Goal: Task Accomplishment & Management: Manage account settings

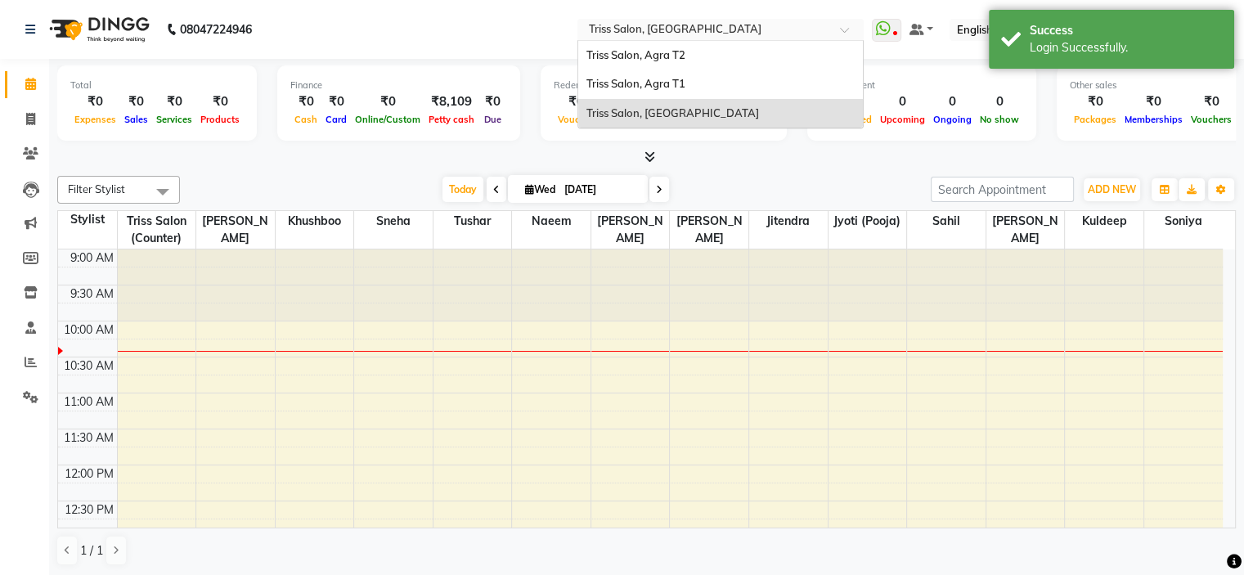
click at [860, 31] on span at bounding box center [850, 34] width 20 height 16
click at [725, 74] on div "Triss Salon, Agra T1" at bounding box center [720, 83] width 285 height 29
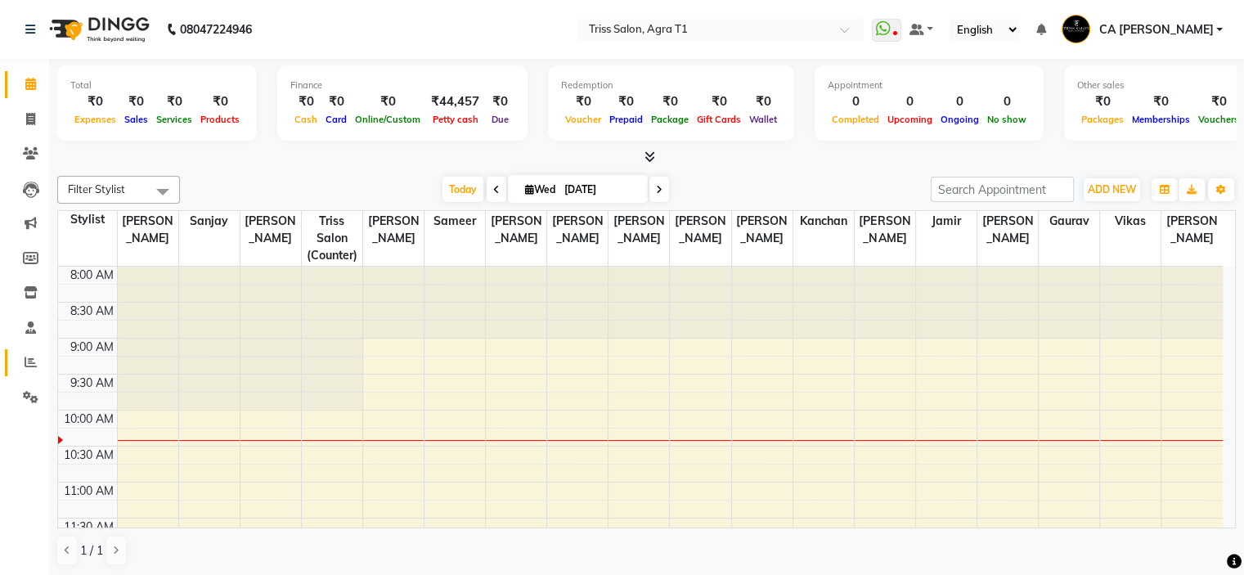
click at [13, 361] on link "Reports" at bounding box center [24, 362] width 39 height 27
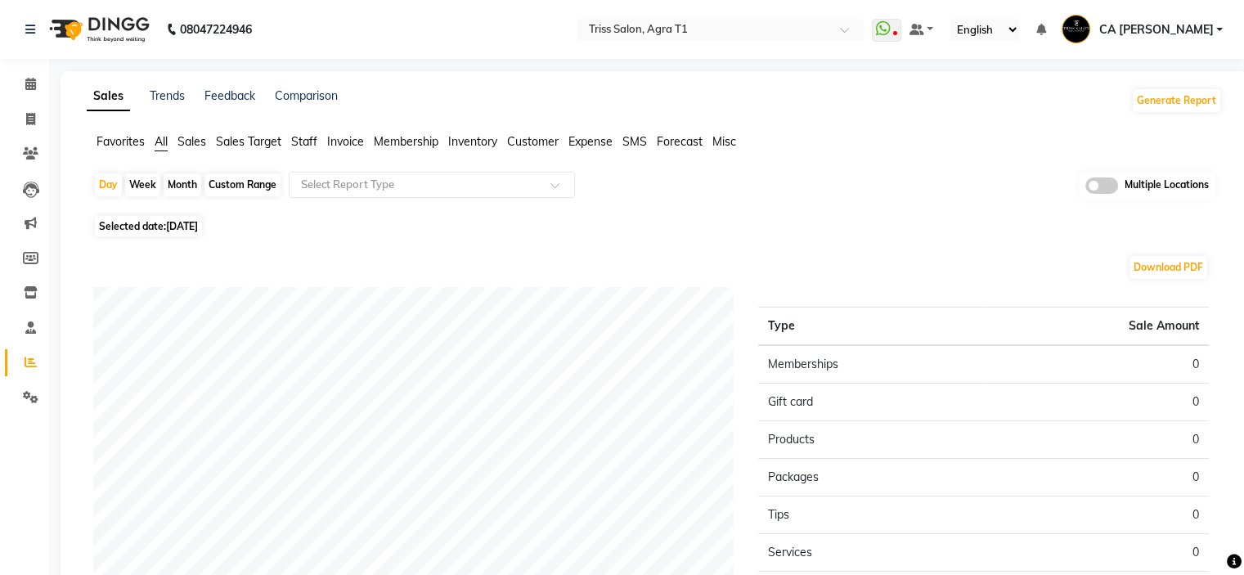
click at [181, 137] on span "Sales" at bounding box center [191, 141] width 29 height 15
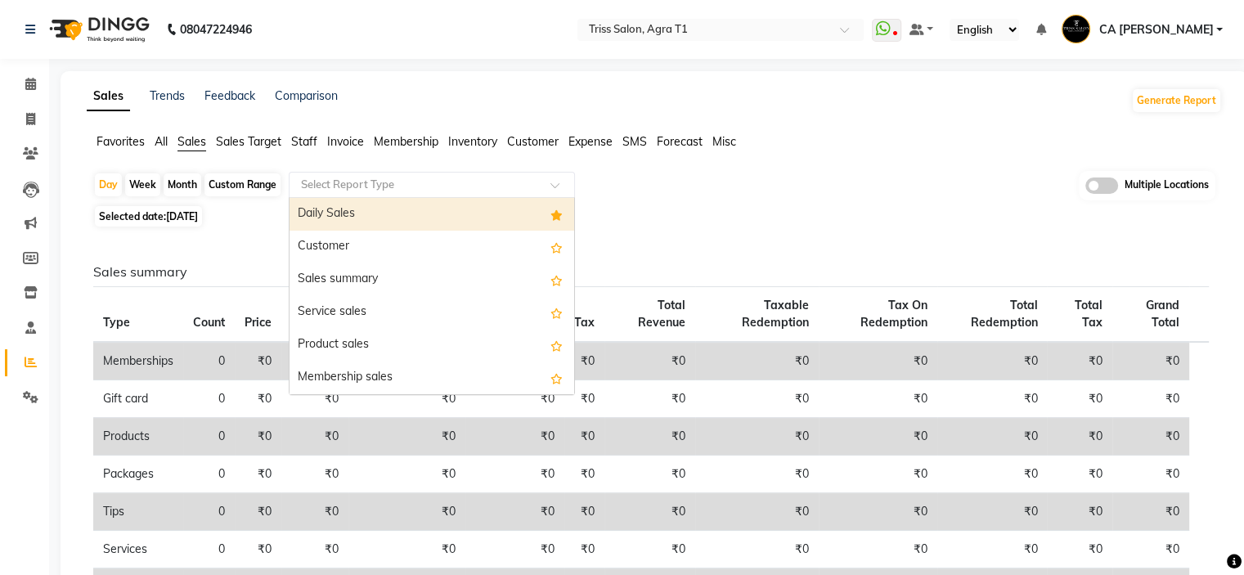
click at [455, 187] on input "text" at bounding box center [415, 185] width 235 height 16
click at [412, 215] on div "Daily Sales" at bounding box center [431, 214] width 285 height 33
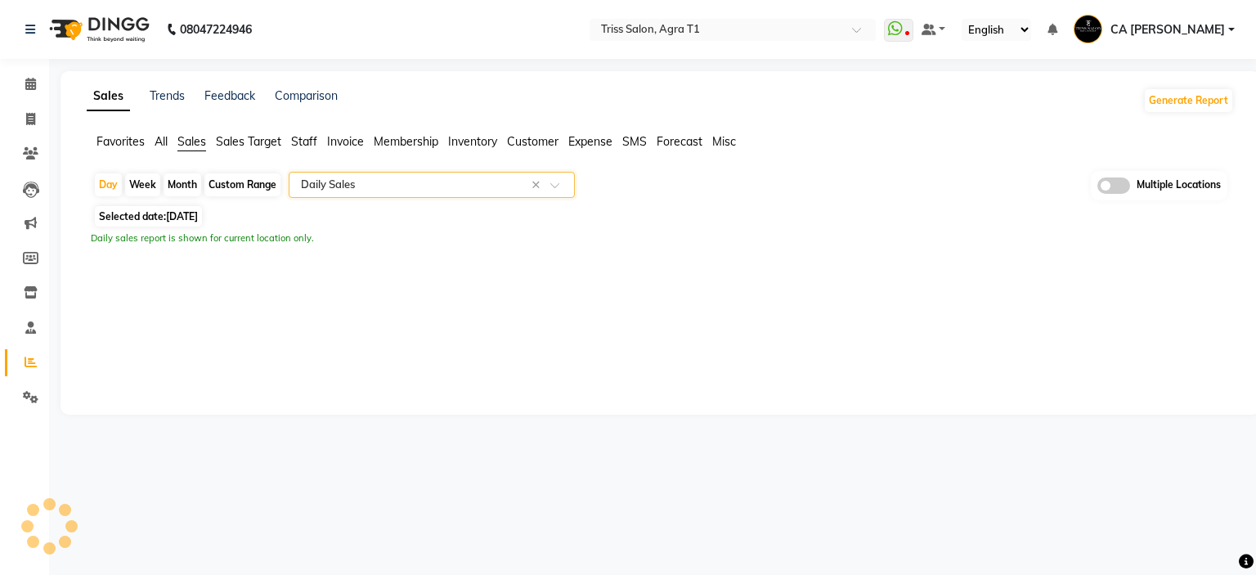
select select "filtered_report"
select select "csv"
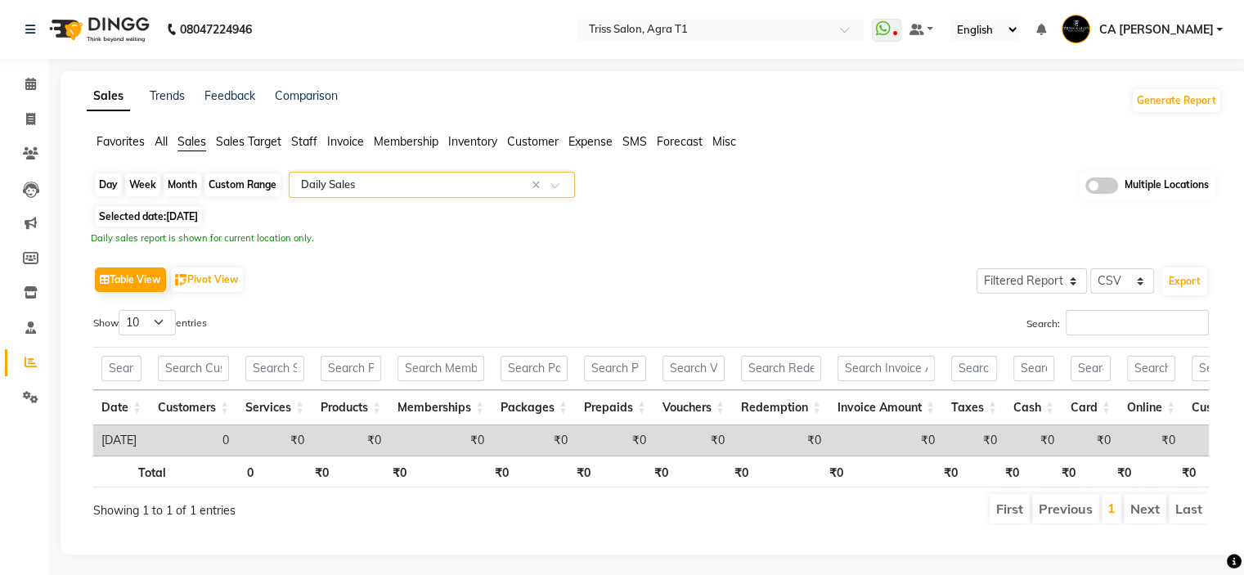
click at [119, 182] on div "Day" at bounding box center [108, 184] width 27 height 23
select select "9"
select select "2025"
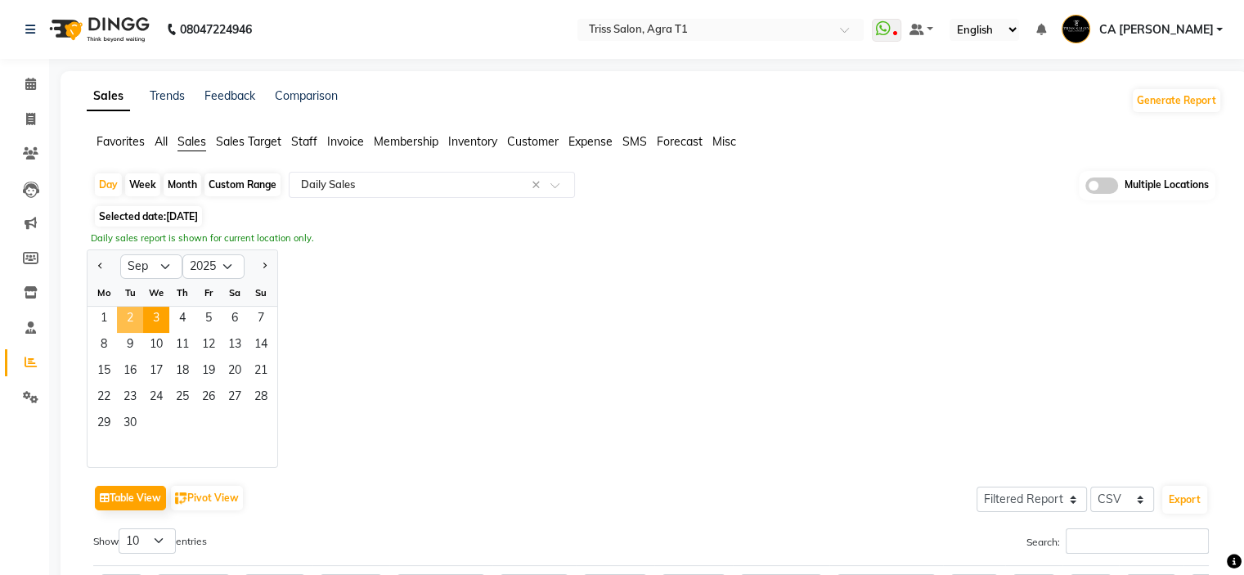
click at [134, 316] on span "2" at bounding box center [130, 320] width 26 height 26
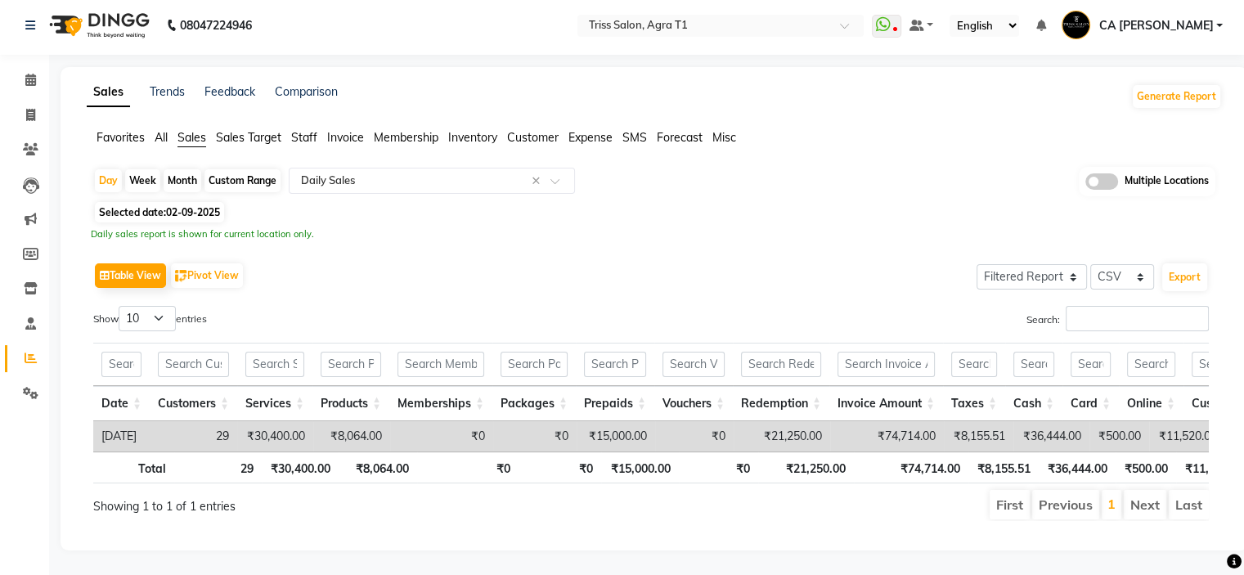
scroll to position [26, 0]
drag, startPoint x: 33, startPoint y: 92, endPoint x: 142, endPoint y: 66, distance: 112.6
click at [33, 109] on icon at bounding box center [30, 115] width 9 height 12
select select "service"
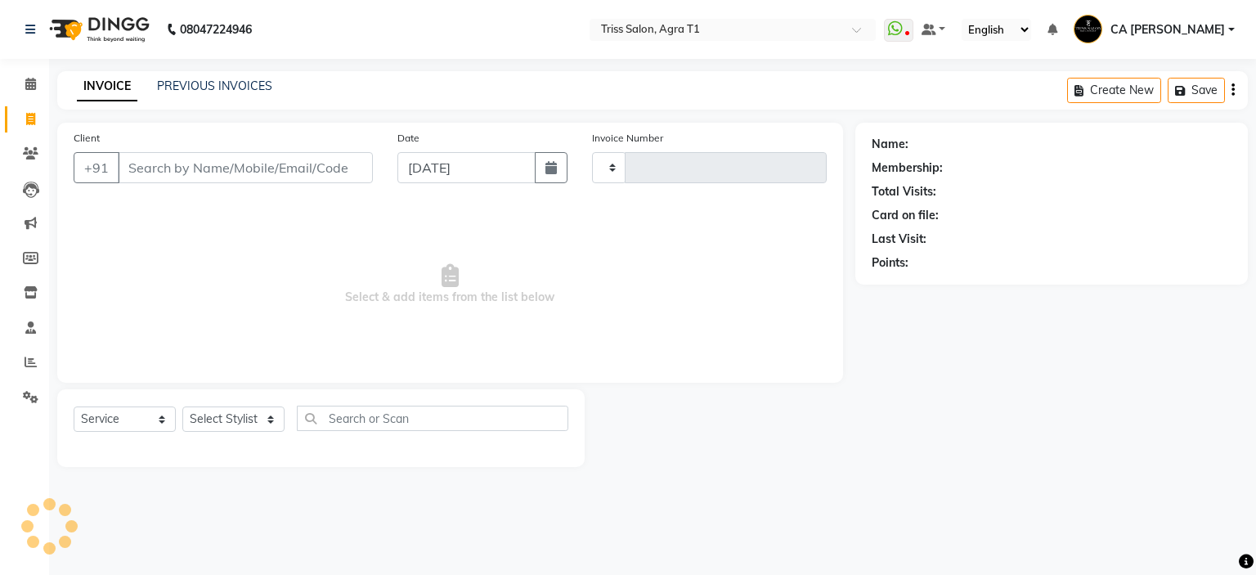
type input "6656"
select select "4300"
click at [239, 79] on link "PREVIOUS INVOICES" at bounding box center [214, 85] width 115 height 15
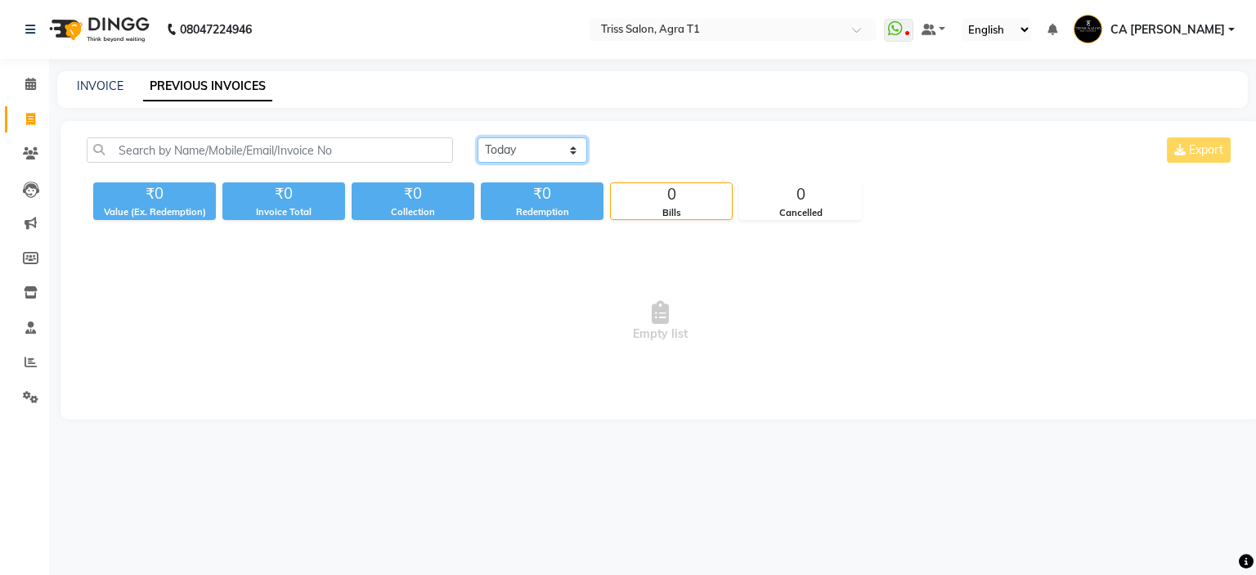
click at [545, 155] on select "[DATE] [DATE] Custom Range" at bounding box center [532, 149] width 110 height 25
select select "[DATE]"
click at [477, 137] on select "[DATE] [DATE] Custom Range" at bounding box center [532, 149] width 110 height 25
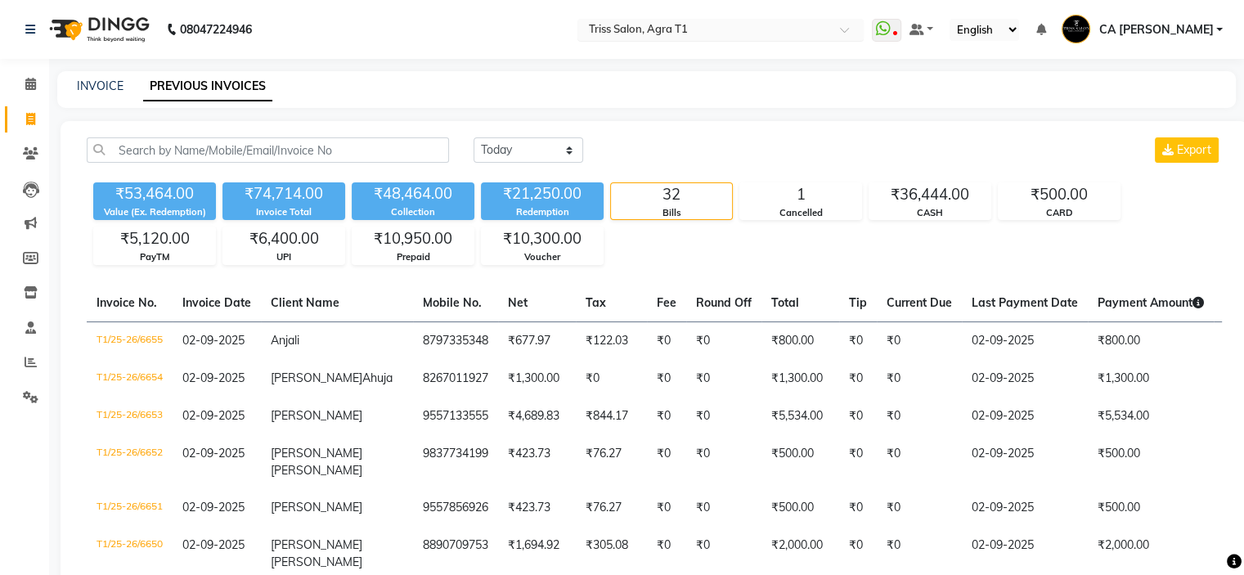
click at [759, 28] on input "text" at bounding box center [703, 31] width 237 height 16
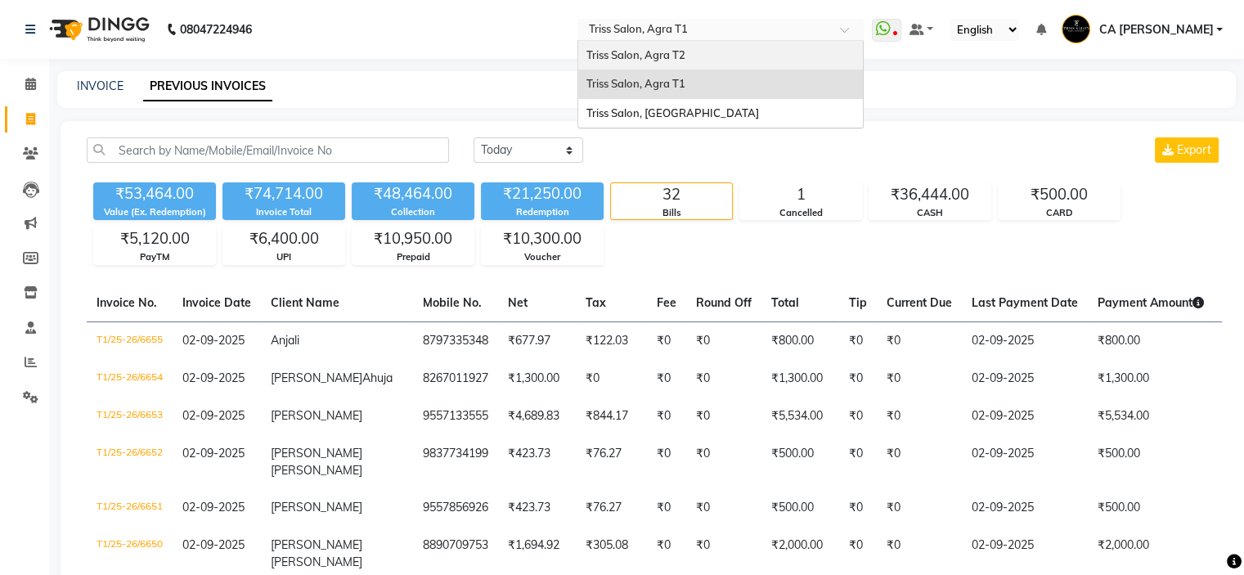
click at [677, 56] on span "Triss Salon, Agra T2" at bounding box center [635, 54] width 99 height 13
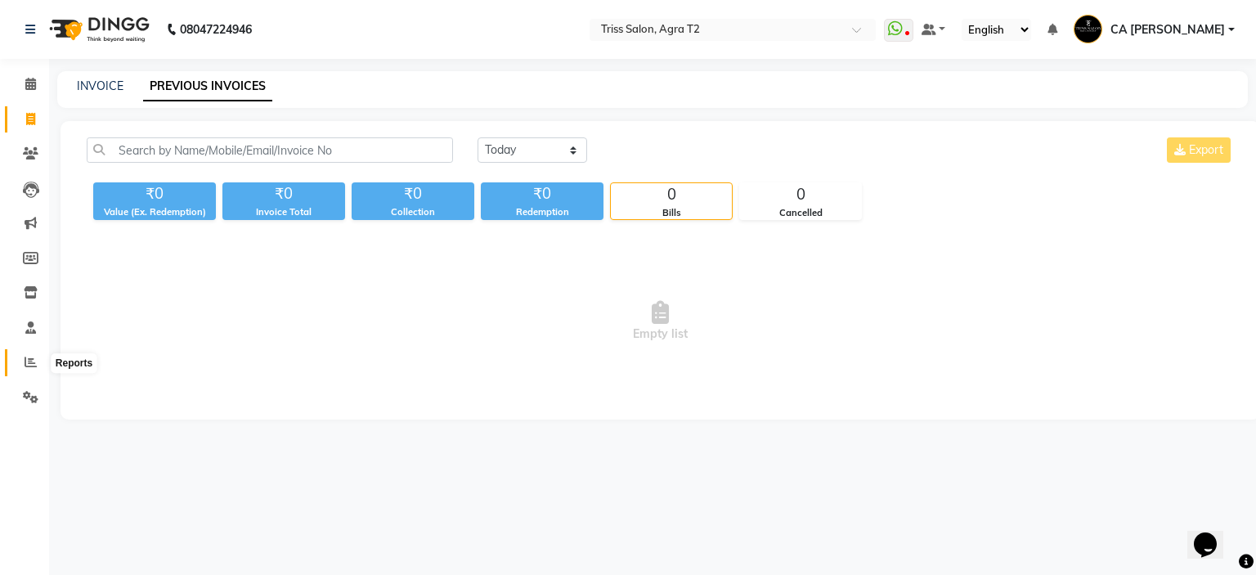
click at [25, 363] on icon at bounding box center [31, 362] width 12 height 12
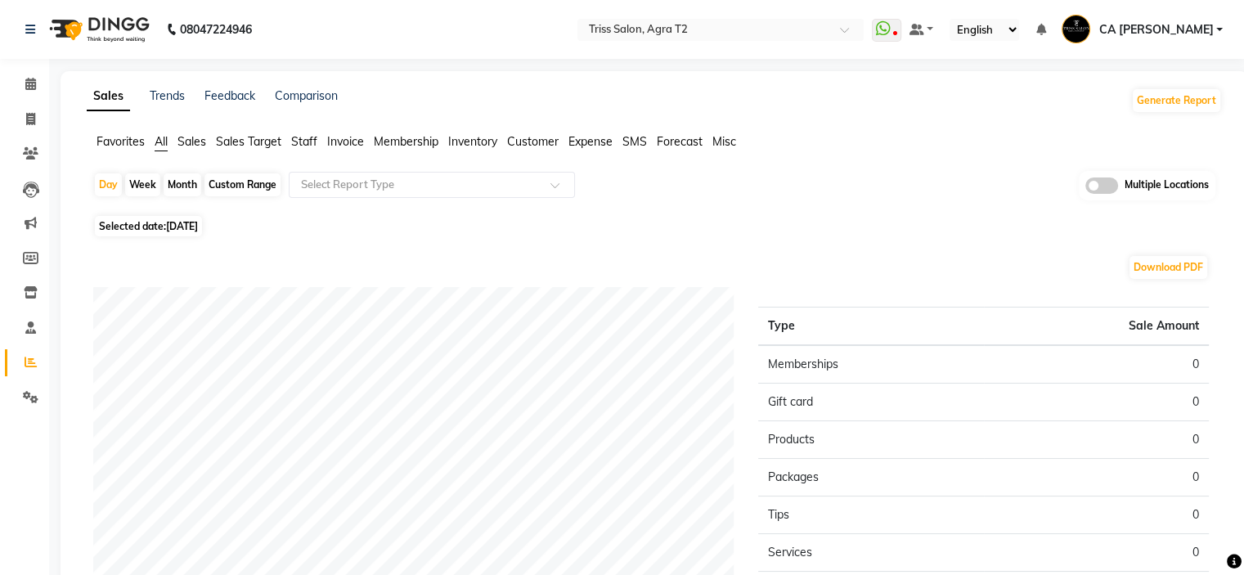
click at [202, 138] on span "Sales" at bounding box center [191, 141] width 29 height 15
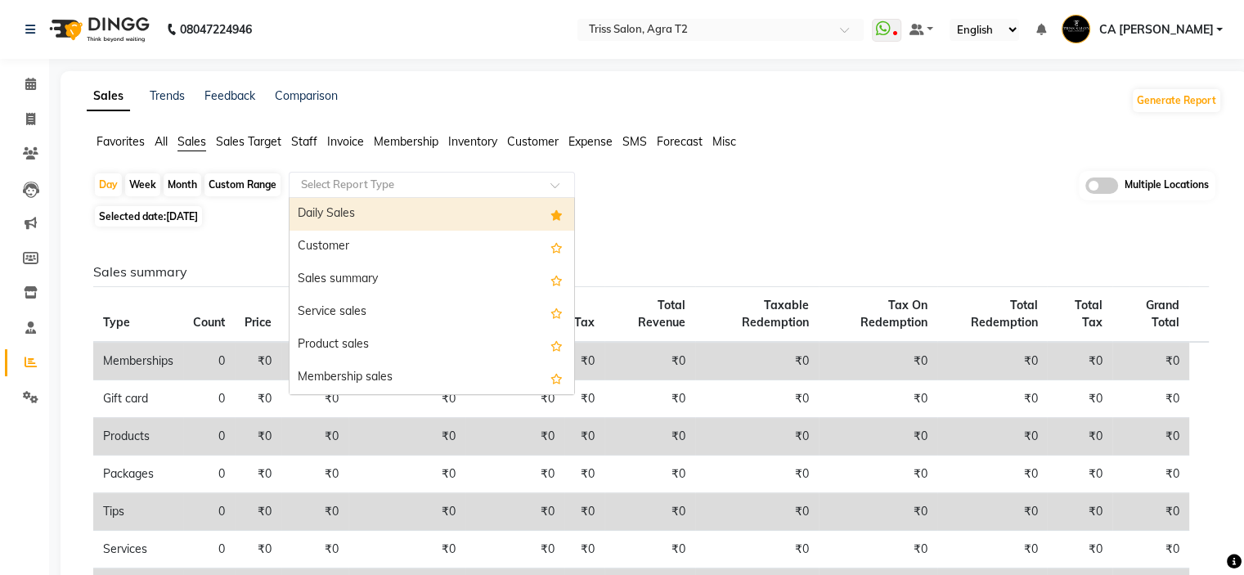
click at [368, 183] on input "text" at bounding box center [415, 185] width 235 height 16
click at [366, 219] on div "Daily Sales" at bounding box center [431, 214] width 285 height 33
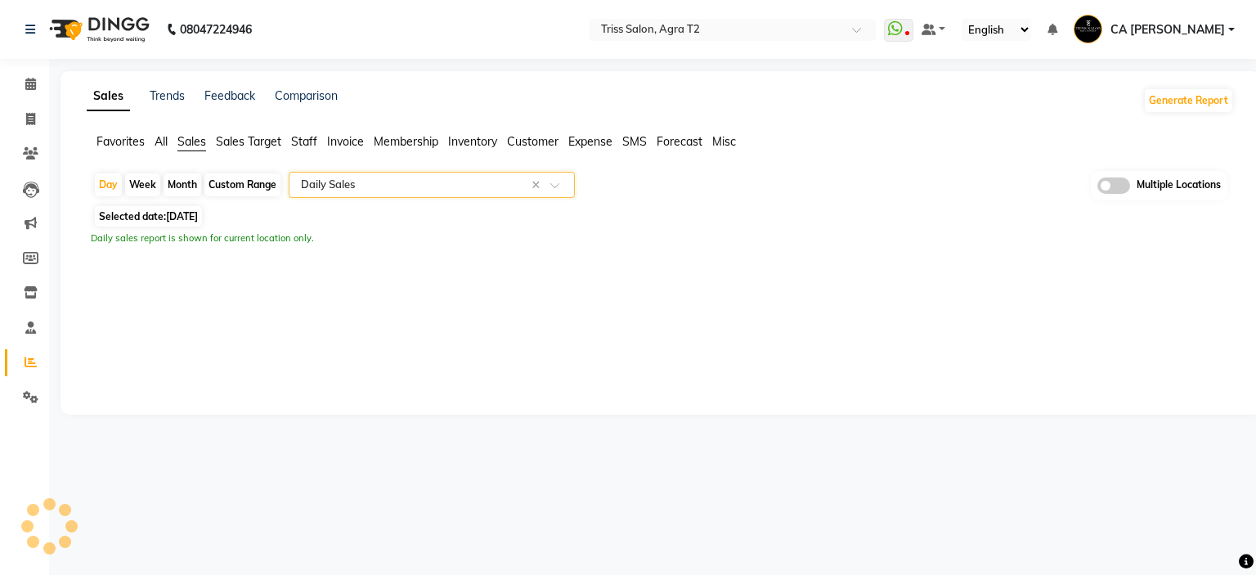
select select "full_report"
select select "csv"
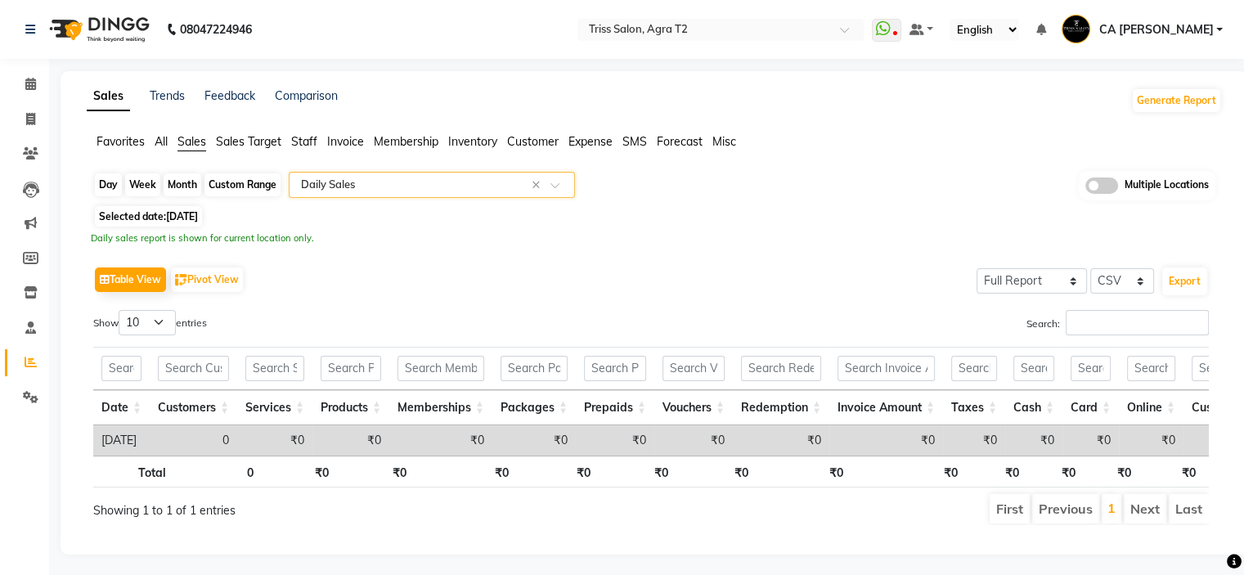
click at [116, 186] on div "Day" at bounding box center [108, 184] width 27 height 23
select select "9"
select select "2025"
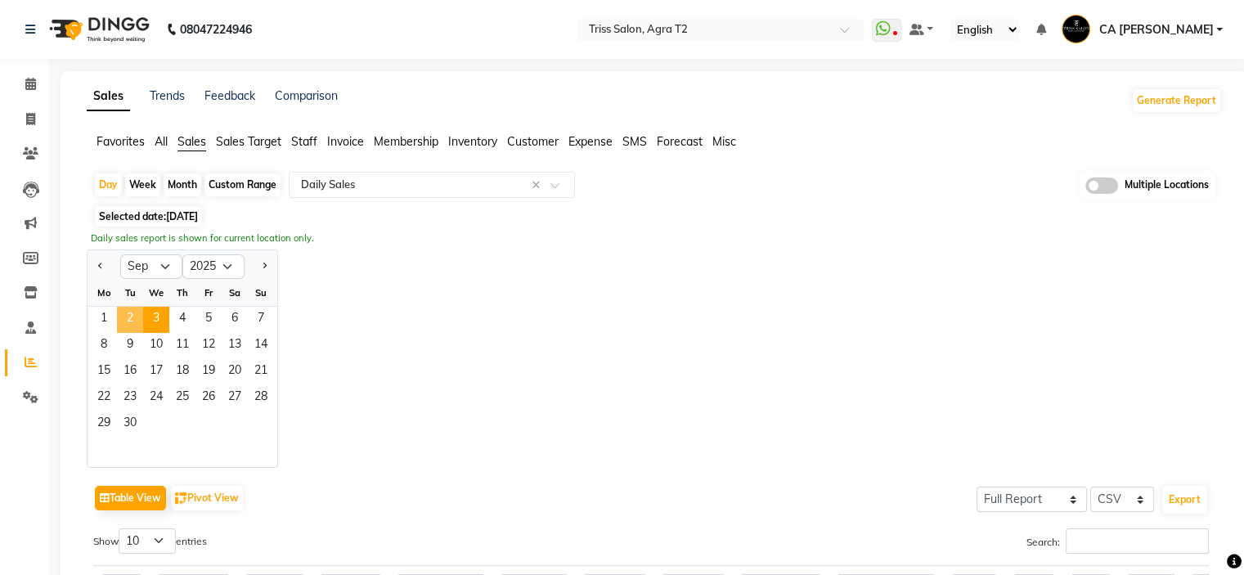
click at [141, 324] on span "2" at bounding box center [130, 320] width 26 height 26
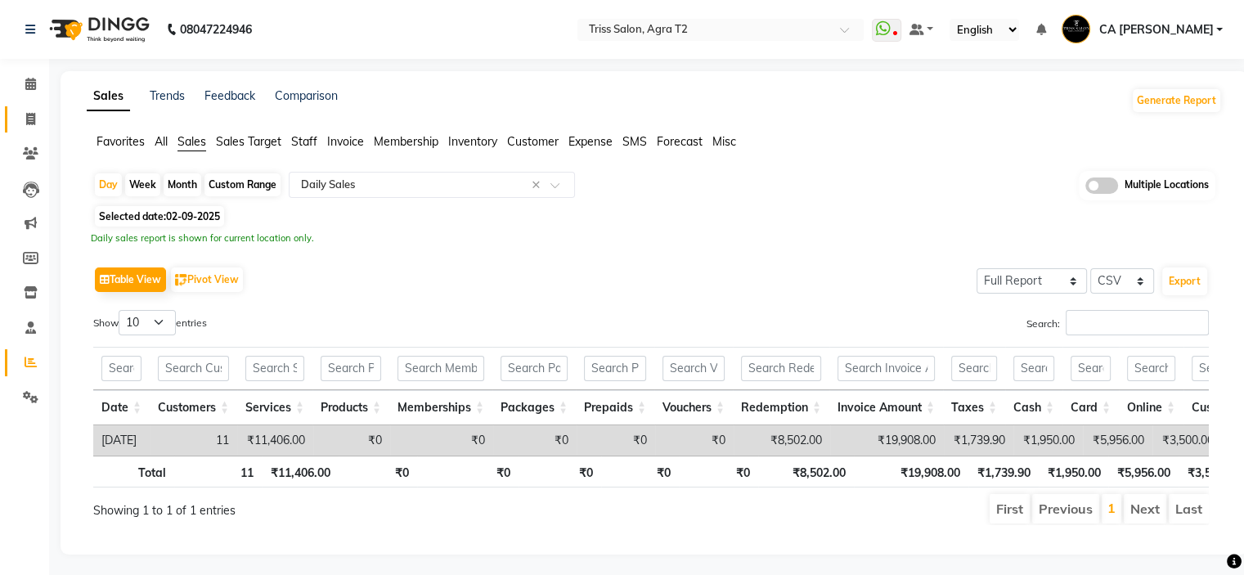
click at [29, 128] on link "Invoice" at bounding box center [24, 119] width 39 height 27
select select "service"
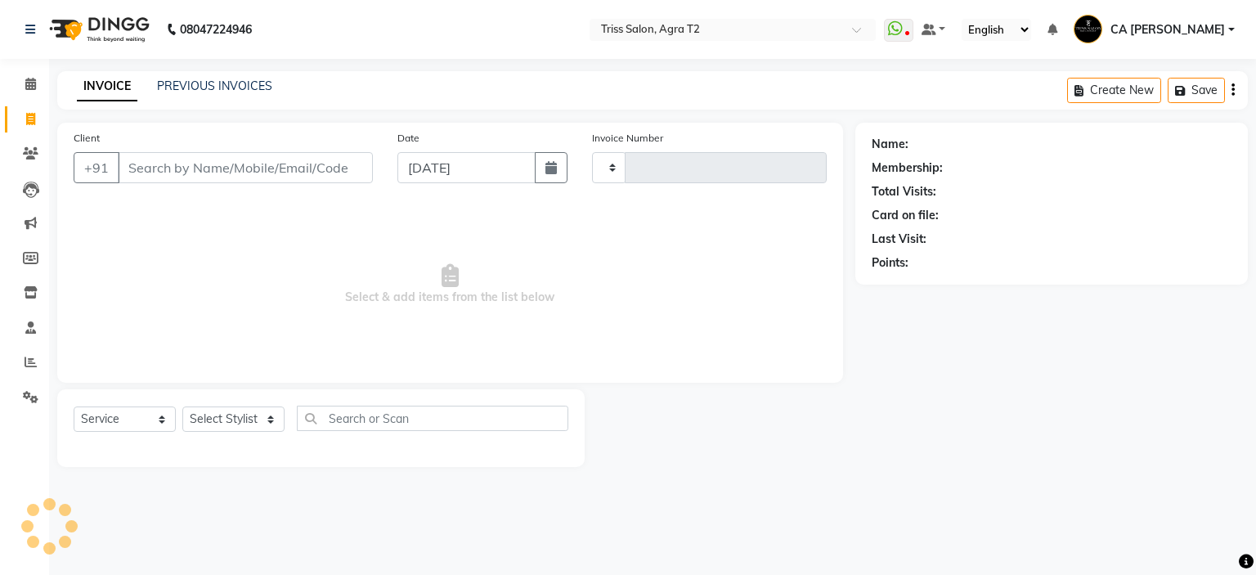
type input "2234"
select select "4301"
click at [222, 85] on link "PREVIOUS INVOICES" at bounding box center [214, 85] width 115 height 15
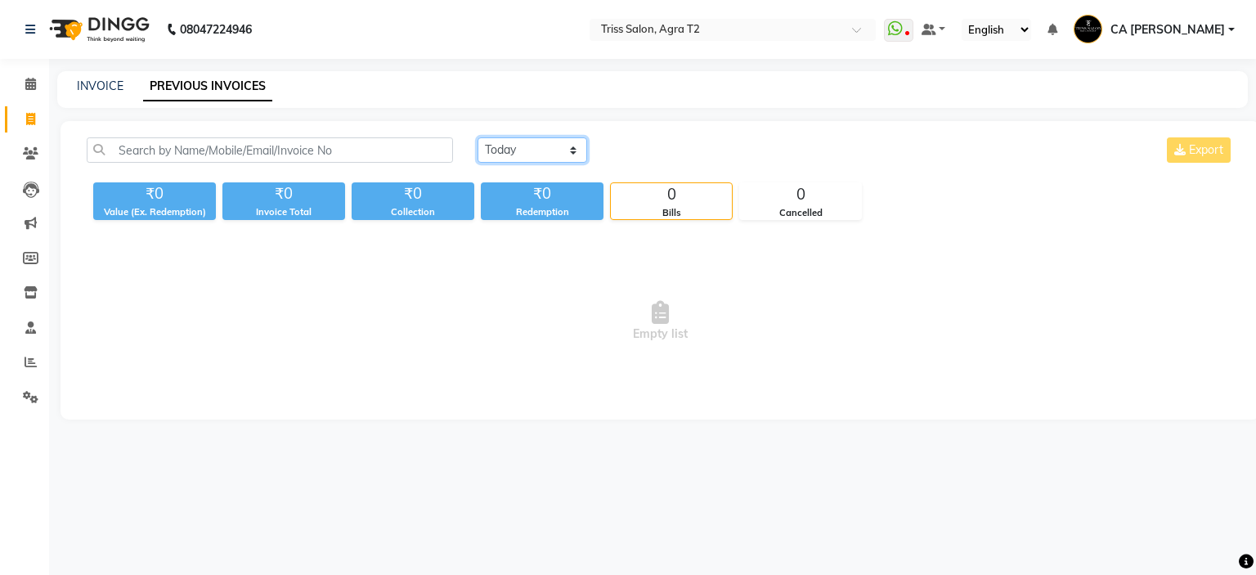
click at [563, 146] on select "[DATE] [DATE] Custom Range" at bounding box center [532, 149] width 110 height 25
select select "[DATE]"
click at [477, 137] on select "[DATE] [DATE] Custom Range" at bounding box center [532, 149] width 110 height 25
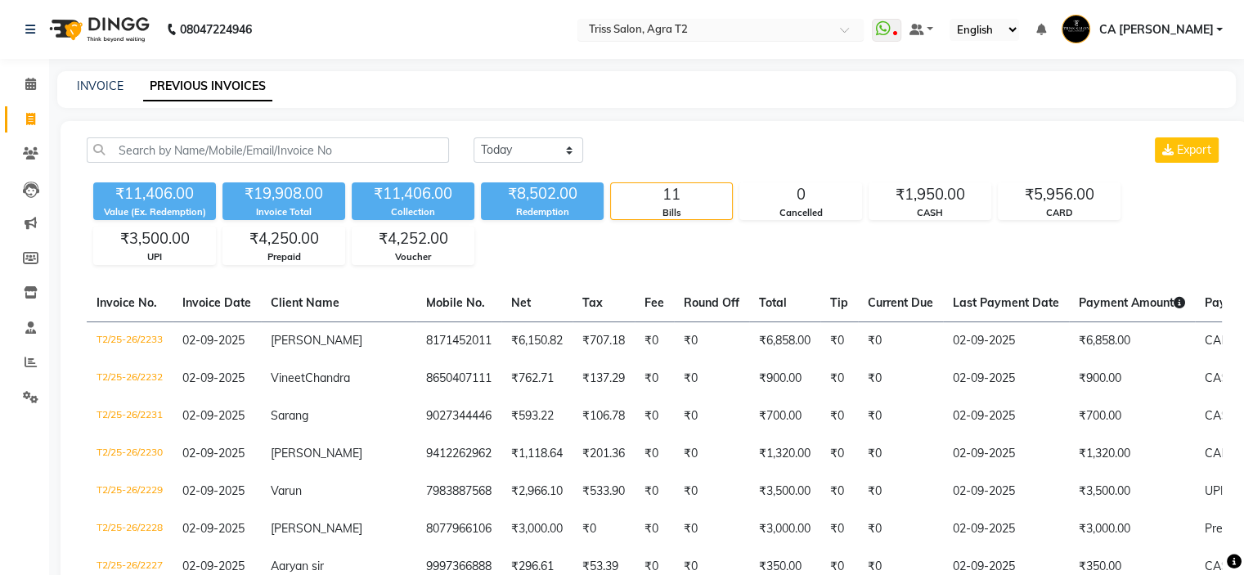
click at [757, 32] on input "text" at bounding box center [703, 31] width 237 height 16
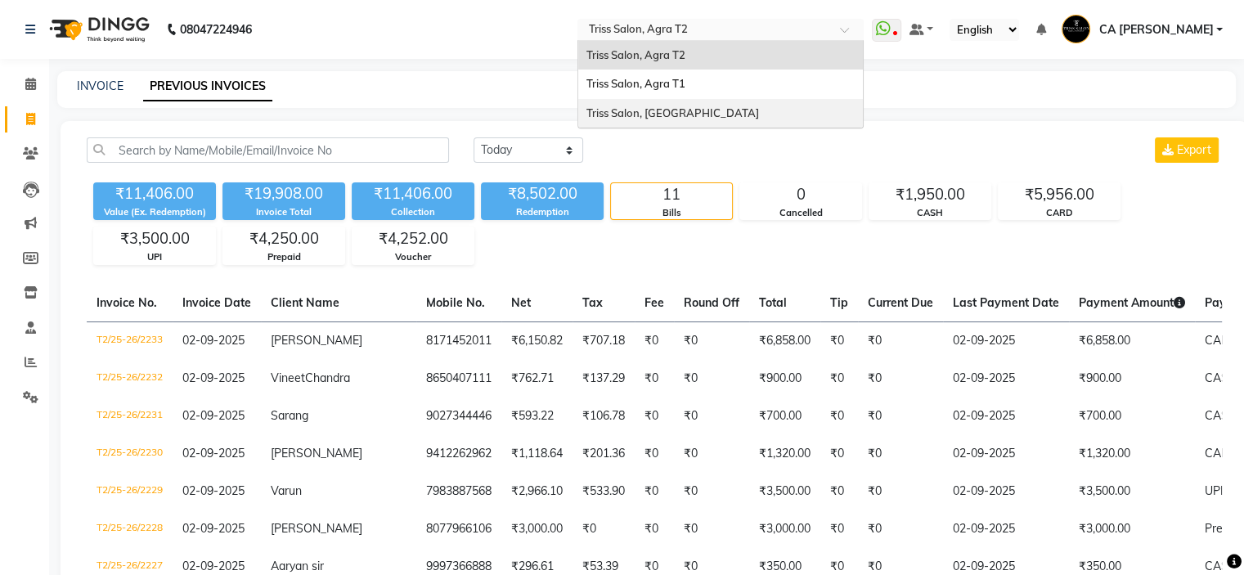
click at [702, 110] on span "Triss Salon, [GEOGRAPHIC_DATA]" at bounding box center [672, 112] width 173 height 13
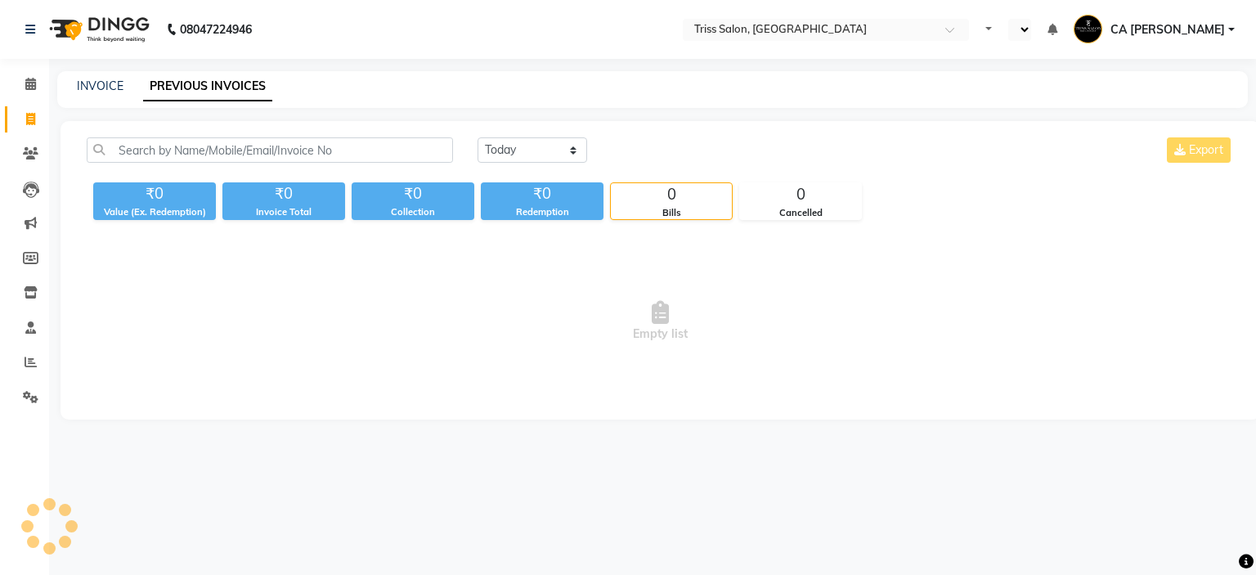
select select "en"
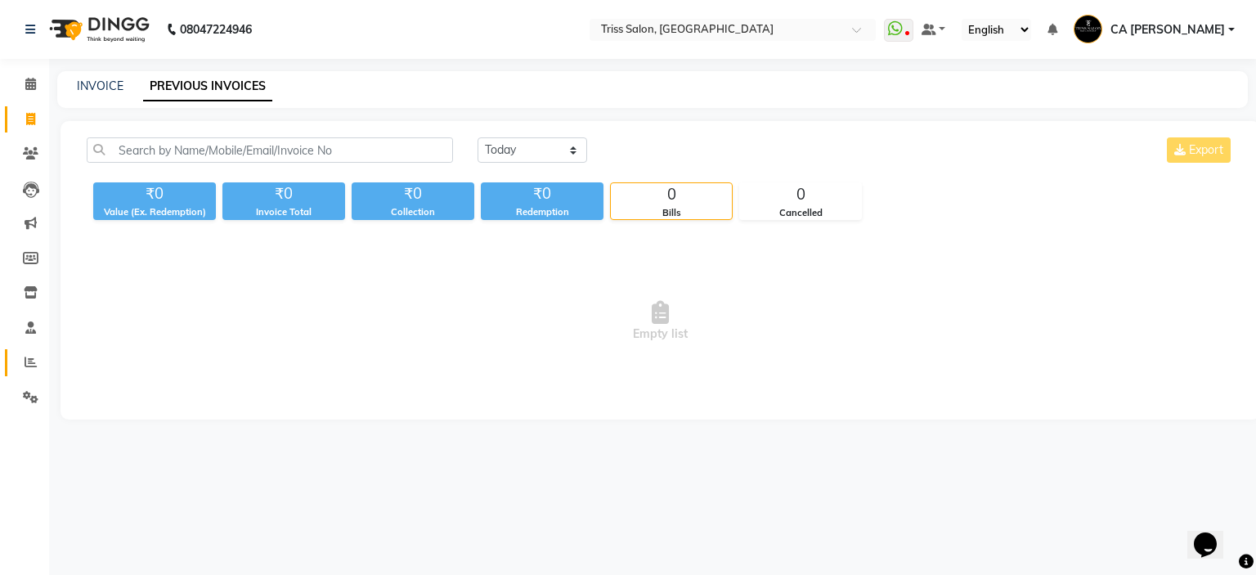
click at [28, 374] on link "Reports" at bounding box center [24, 362] width 39 height 27
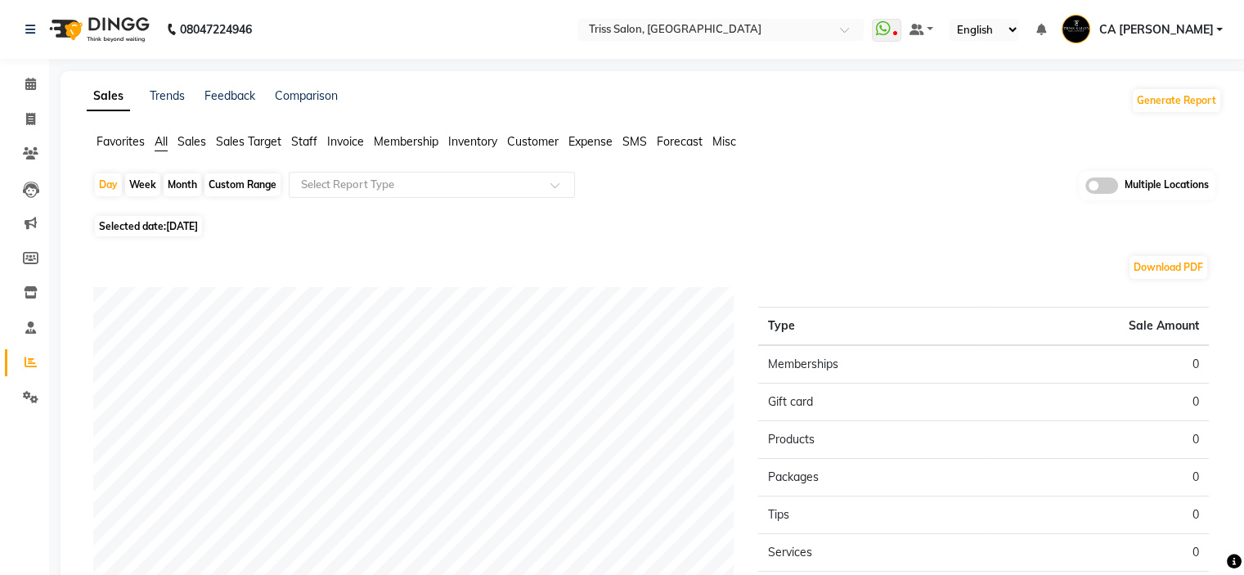
click at [193, 143] on span "Sales" at bounding box center [191, 141] width 29 height 15
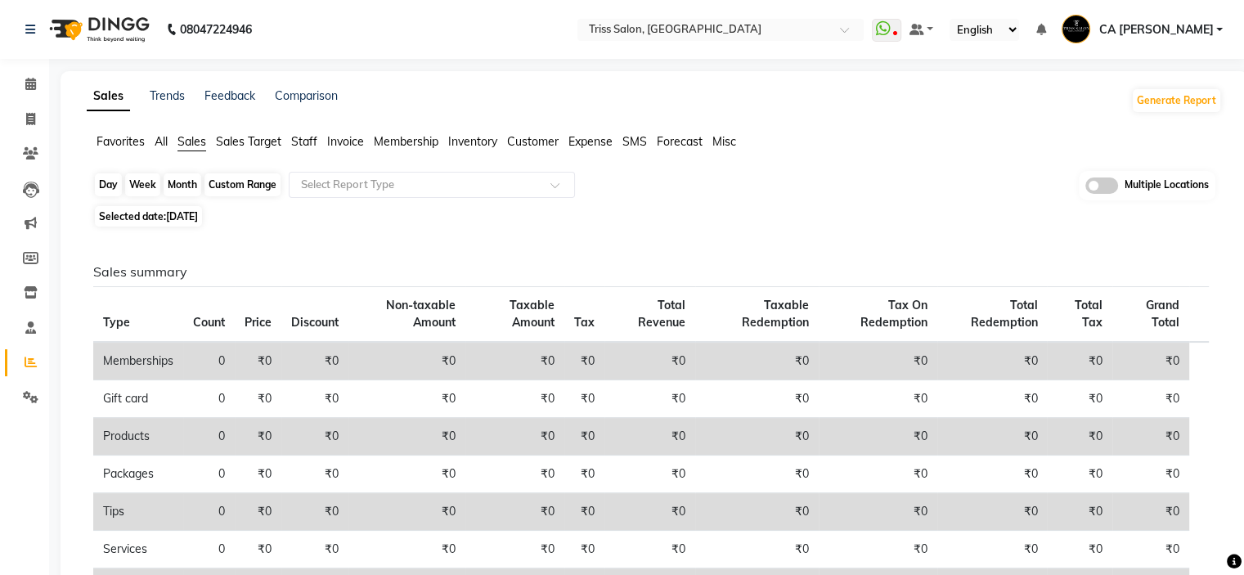
click at [109, 186] on div "Day" at bounding box center [108, 184] width 27 height 23
select select "9"
select select "2025"
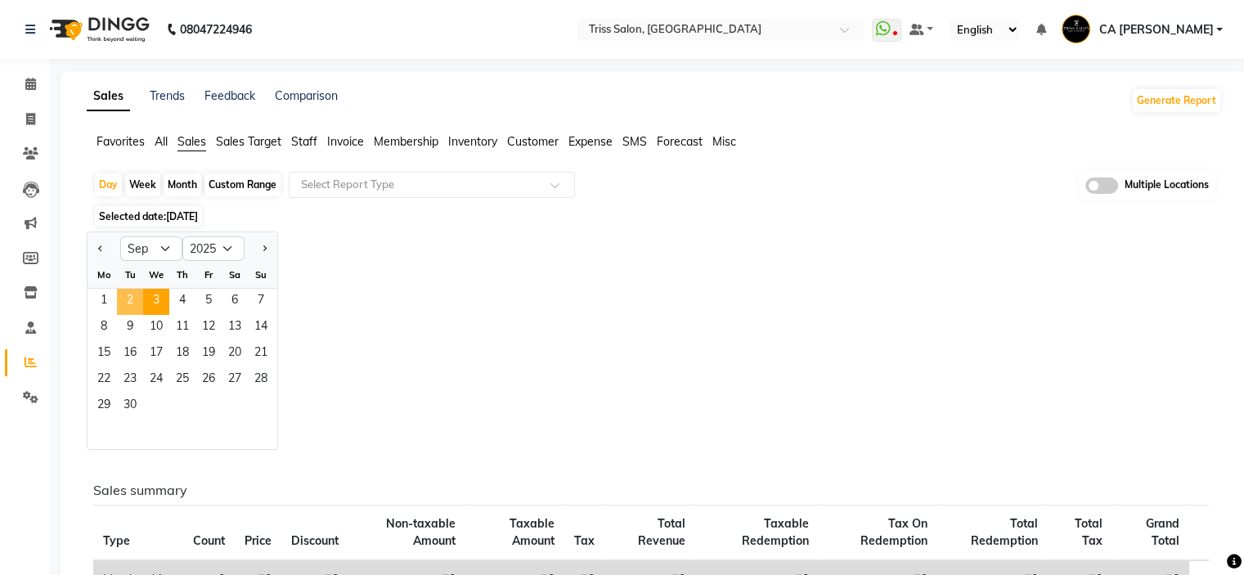
click at [119, 307] on span "2" at bounding box center [130, 302] width 26 height 26
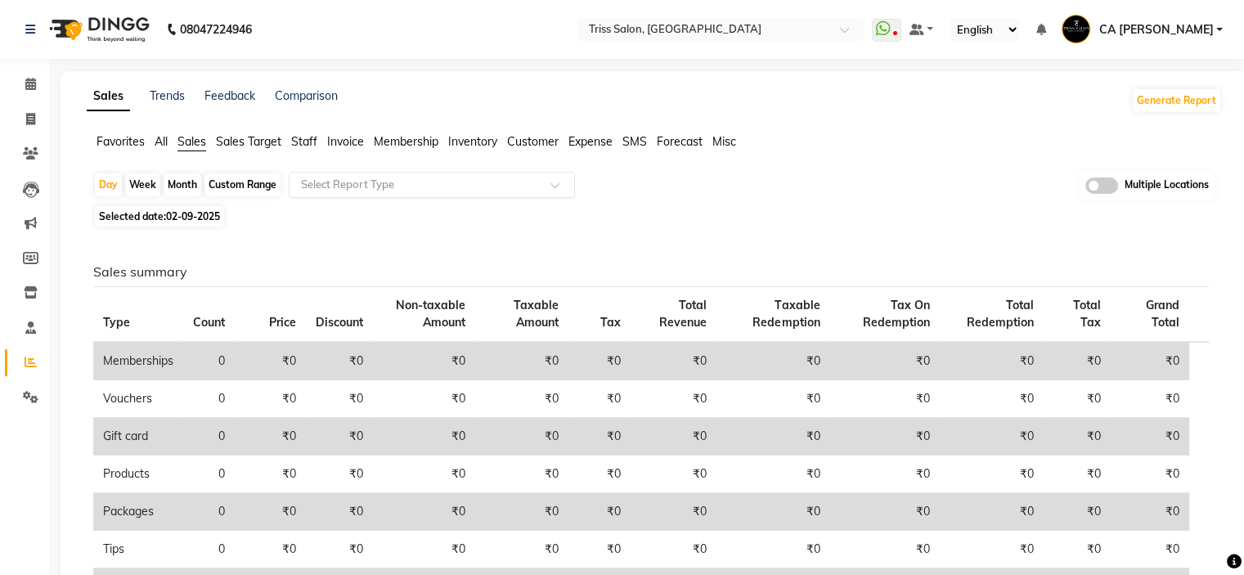
click at [525, 179] on input "text" at bounding box center [415, 185] width 235 height 16
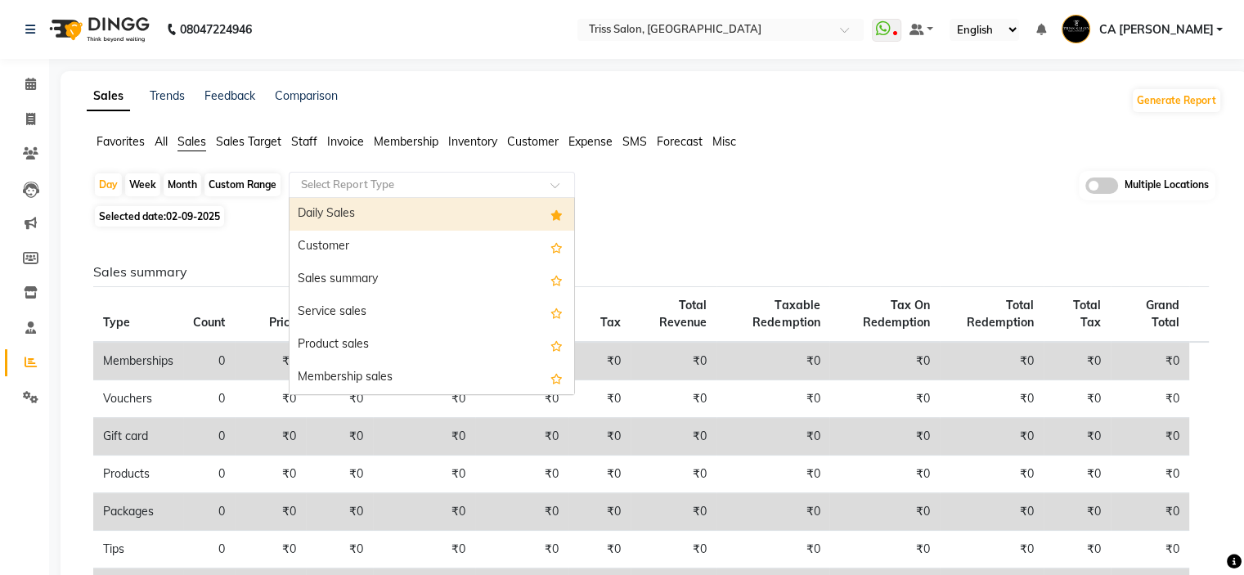
click at [415, 211] on div "Daily Sales" at bounding box center [431, 214] width 285 height 33
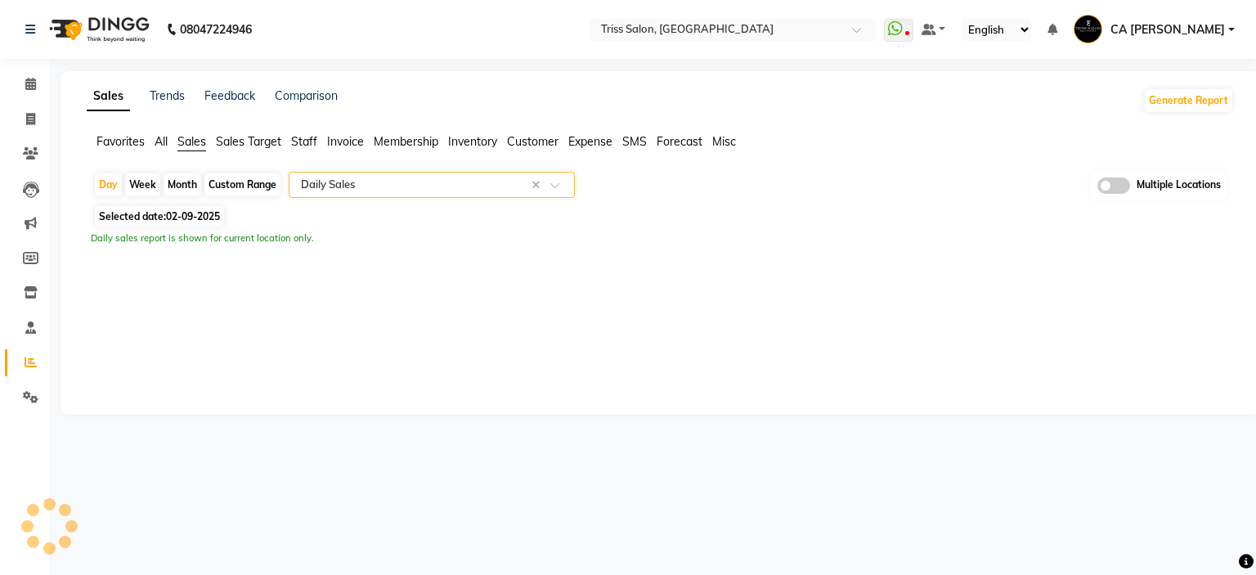
select select "full_report"
select select "csv"
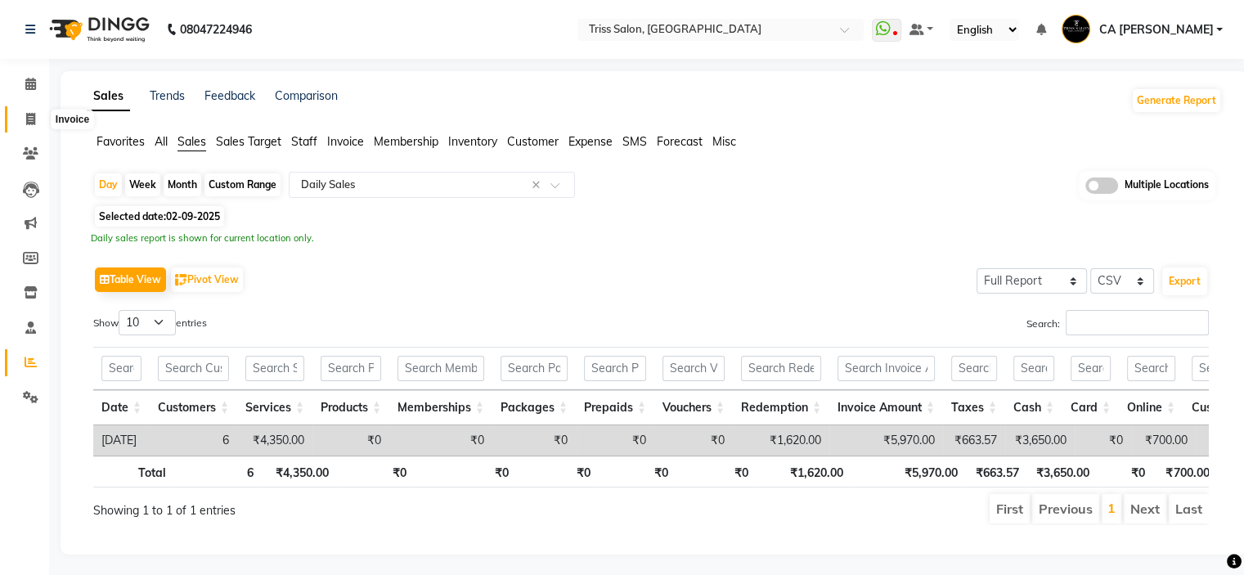
click at [33, 120] on icon at bounding box center [30, 119] width 9 height 12
select select "service"
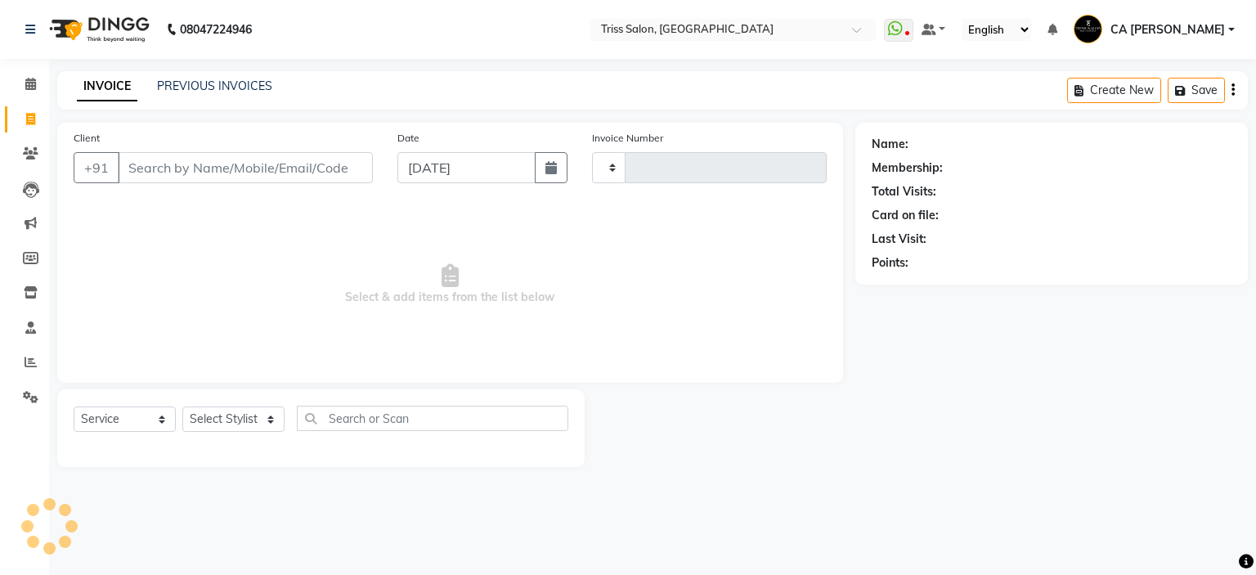
type input "1591"
select select "4304"
click at [218, 88] on link "PREVIOUS INVOICES" at bounding box center [214, 85] width 115 height 15
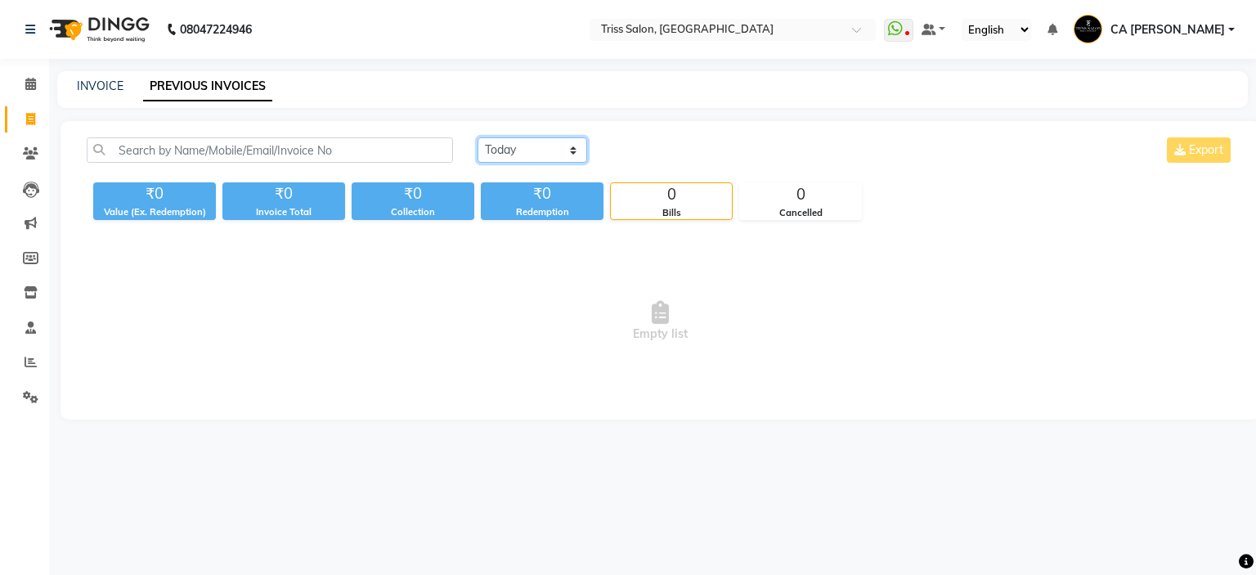
click at [533, 150] on select "[DATE] [DATE] Custom Range" at bounding box center [532, 149] width 110 height 25
select select "[DATE]"
click at [477, 137] on select "[DATE] [DATE] Custom Range" at bounding box center [532, 149] width 110 height 25
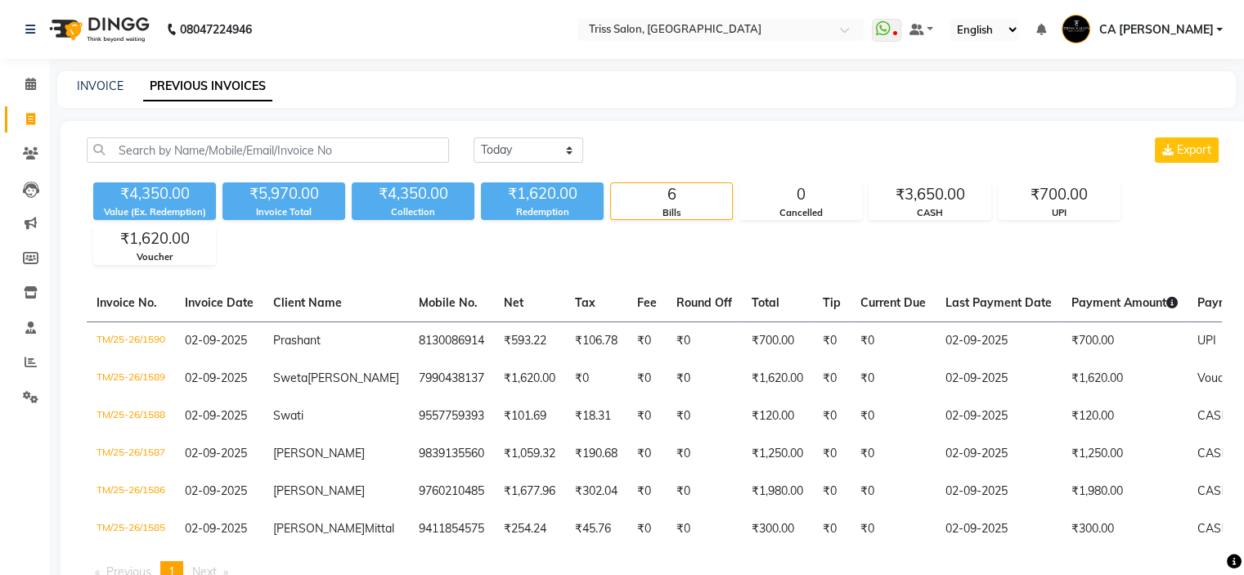
click at [1183, 24] on span "CA [PERSON_NAME]" at bounding box center [1155, 29] width 114 height 17
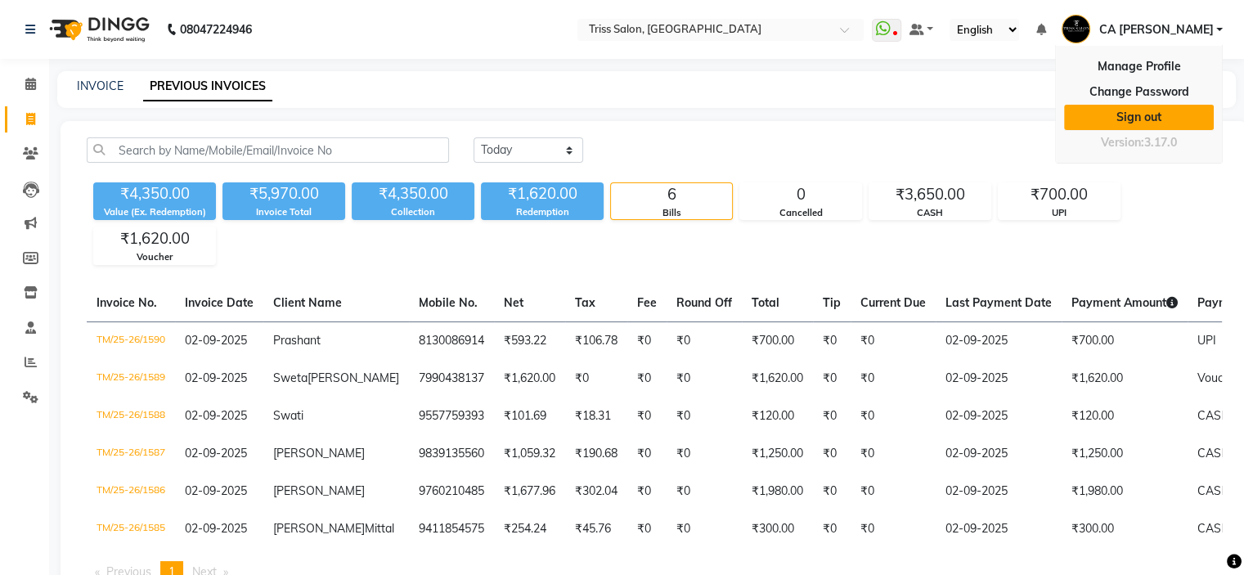
click at [1141, 107] on link "Sign out" at bounding box center [1139, 117] width 150 height 25
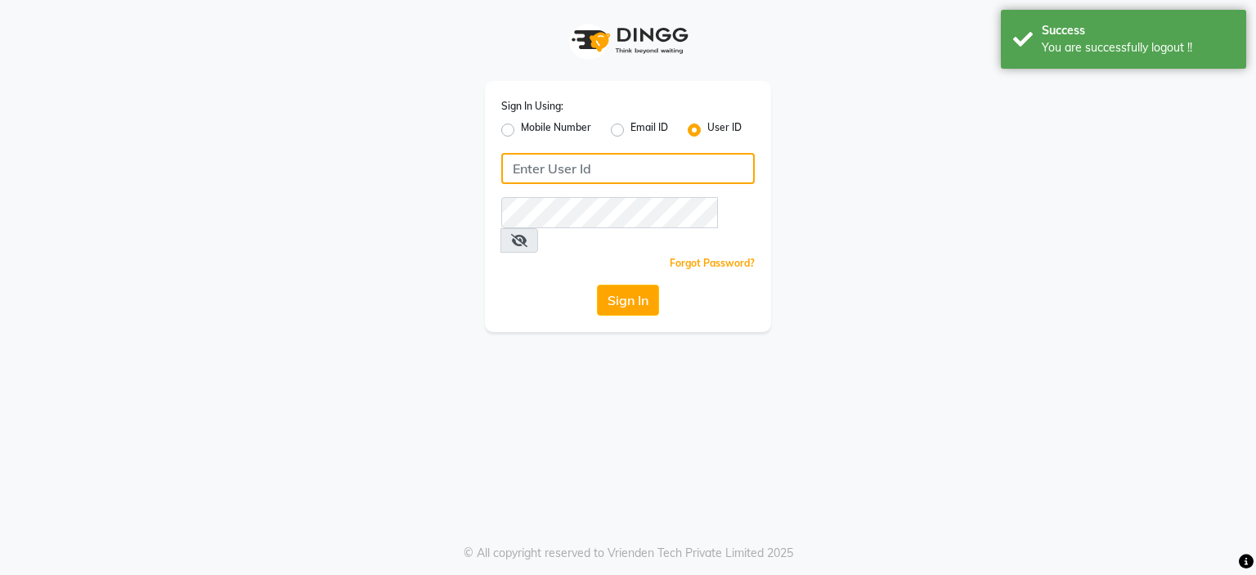
type input "8468010843"
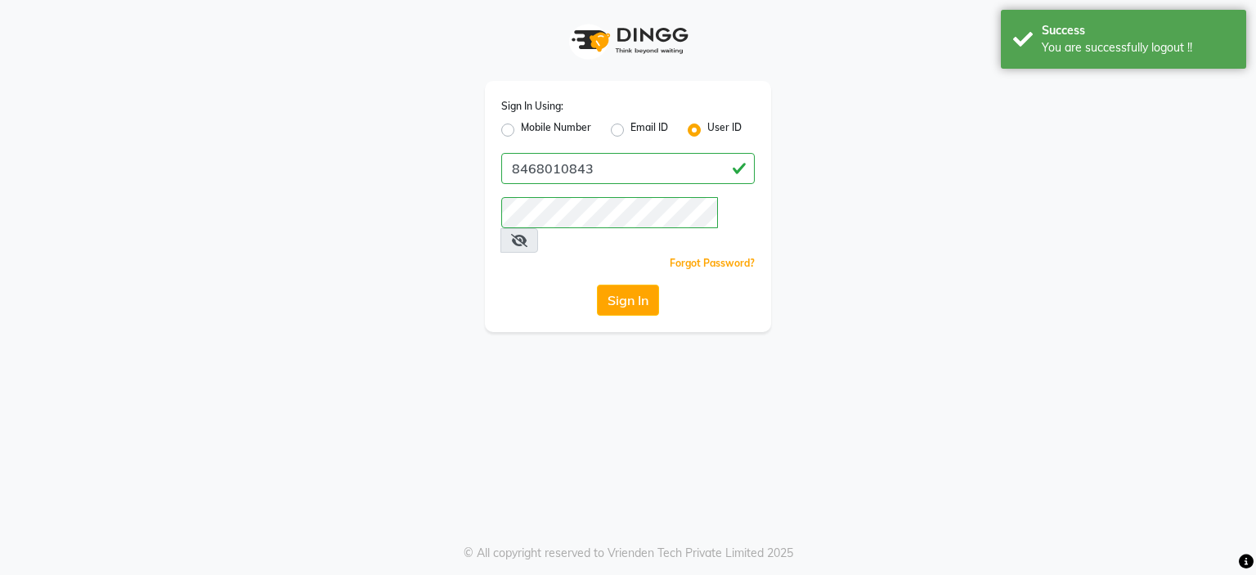
click at [521, 127] on label "Mobile Number" at bounding box center [556, 130] width 70 height 20
click at [521, 127] on input "Mobile Number" at bounding box center [526, 125] width 11 height 11
radio input "true"
radio input "false"
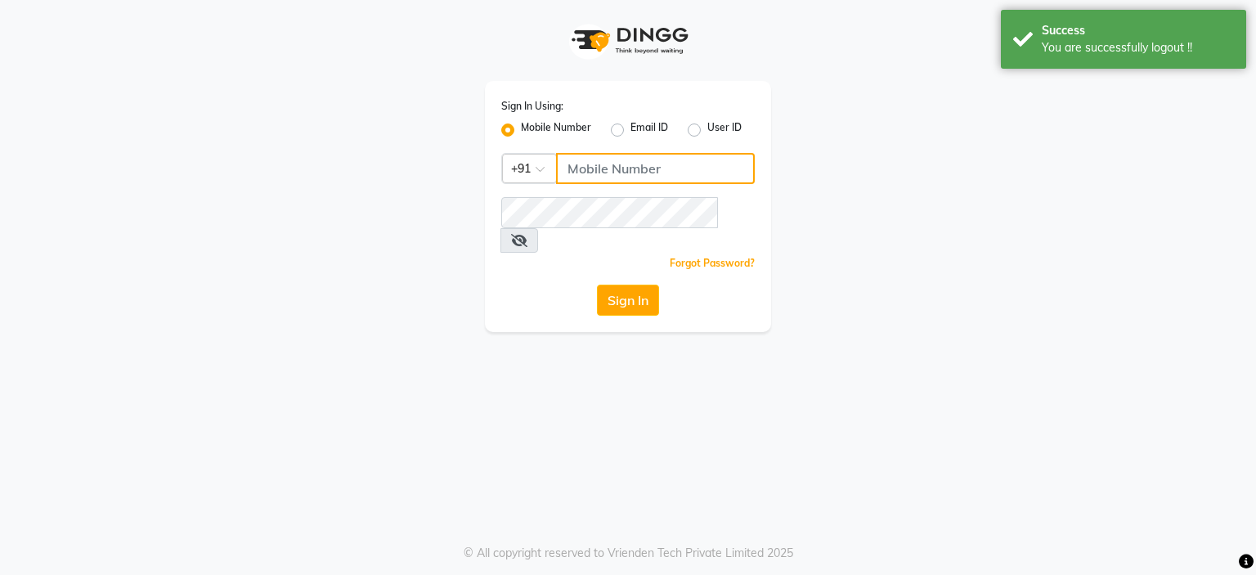
click at [615, 178] on input "Username" at bounding box center [655, 168] width 199 height 31
paste input "8178352246"
type input "8178352246"
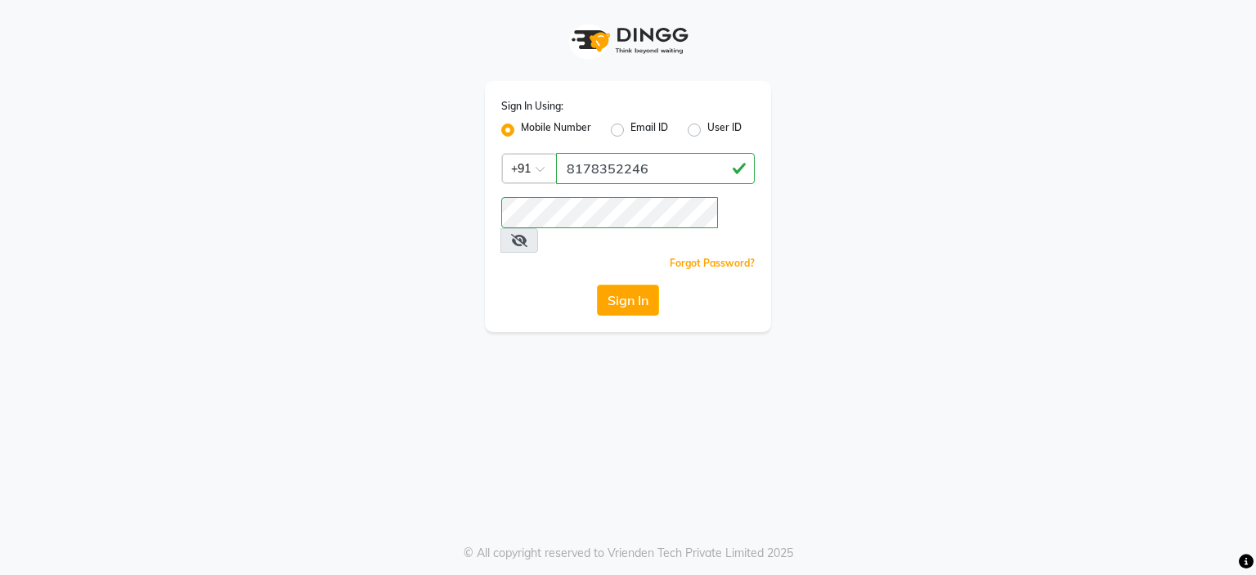
click at [559, 353] on div "Sign In Using: Mobile Number Email ID User ID Country Code × +91 8178352246 Rem…" at bounding box center [628, 287] width 1256 height 575
click at [612, 285] on button "Sign In" at bounding box center [628, 300] width 62 height 31
